Goal: Information Seeking & Learning: Learn about a topic

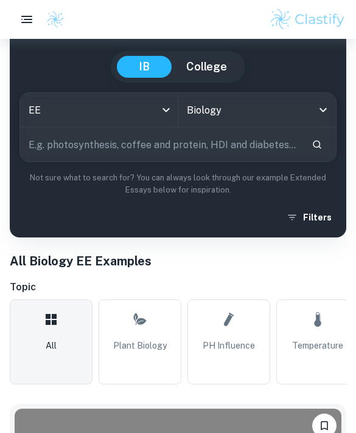
scroll to position [110, 0]
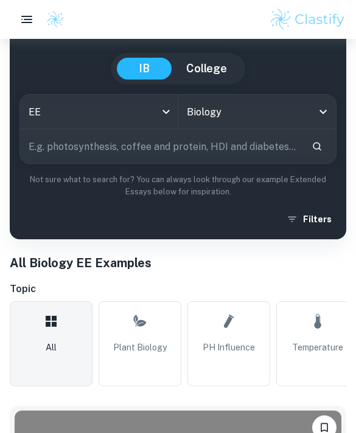
click at [150, 152] on input "text" at bounding box center [161, 147] width 282 height 34
click at [185, 108] on input "Biology" at bounding box center [240, 111] width 113 height 23
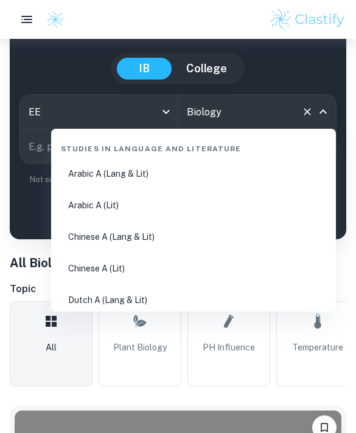
scroll to position [1737, 0]
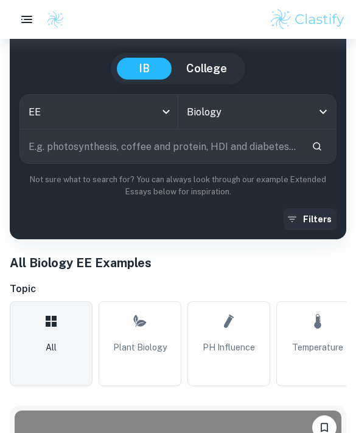
click at [290, 221] on icon "button" at bounding box center [292, 219] width 12 height 12
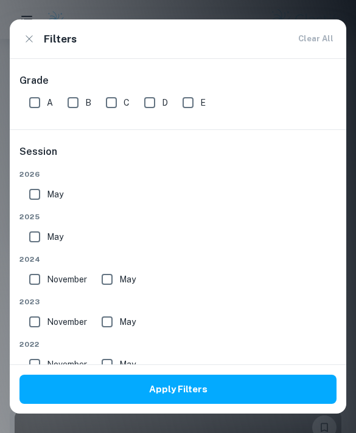
click at [27, 98] on input "A" at bounding box center [34, 103] width 24 height 24
checkbox input "true"
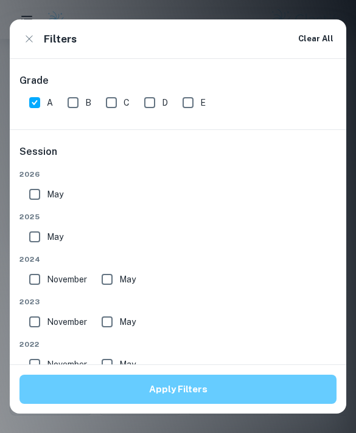
click at [72, 404] on button "Apply Filters" at bounding box center [177, 389] width 317 height 29
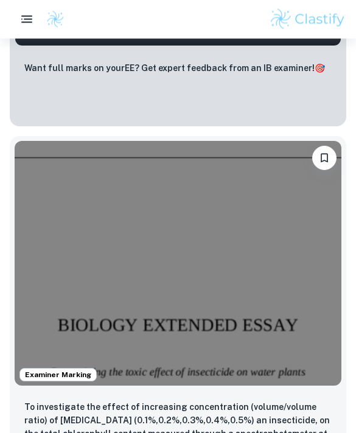
scroll to position [1489, 0]
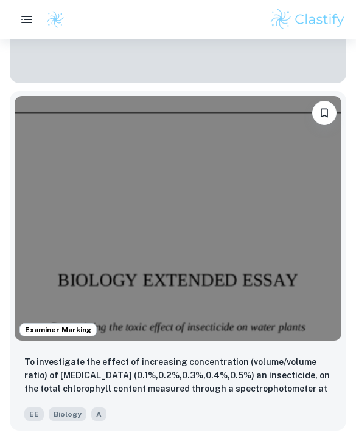
click at [75, 376] on p "To investigate the effect of increasing concentration (volume/volume ratio) of …" at bounding box center [177, 376] width 307 height 41
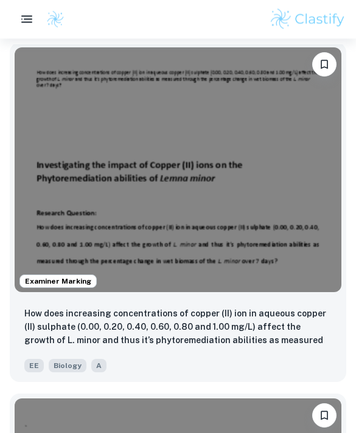
scroll to position [501, 0]
click at [108, 347] on p "How does increasing concentrations of copper (II) ion in aqueous copper (II) su…" at bounding box center [177, 327] width 307 height 41
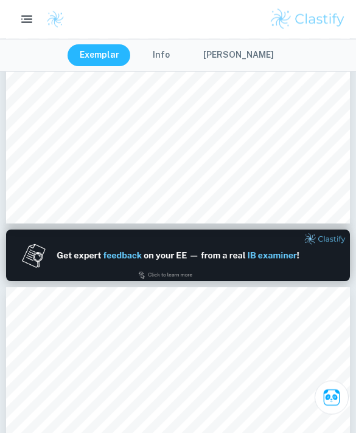
scroll to position [294, 0]
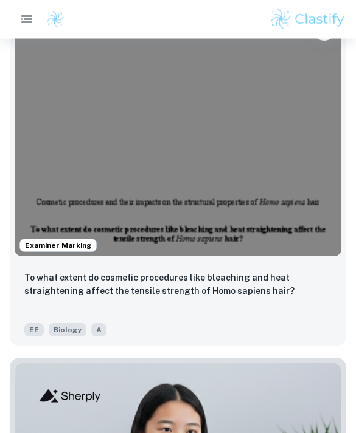
scroll to position [2272, 0]
click at [266, 209] on img at bounding box center [178, 134] width 326 height 245
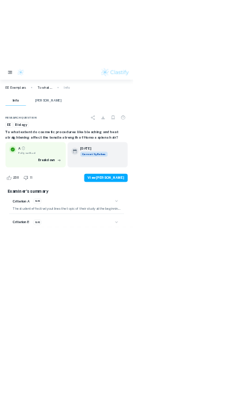
scroll to position [2892, 0]
